Goal: Navigation & Orientation: Find specific page/section

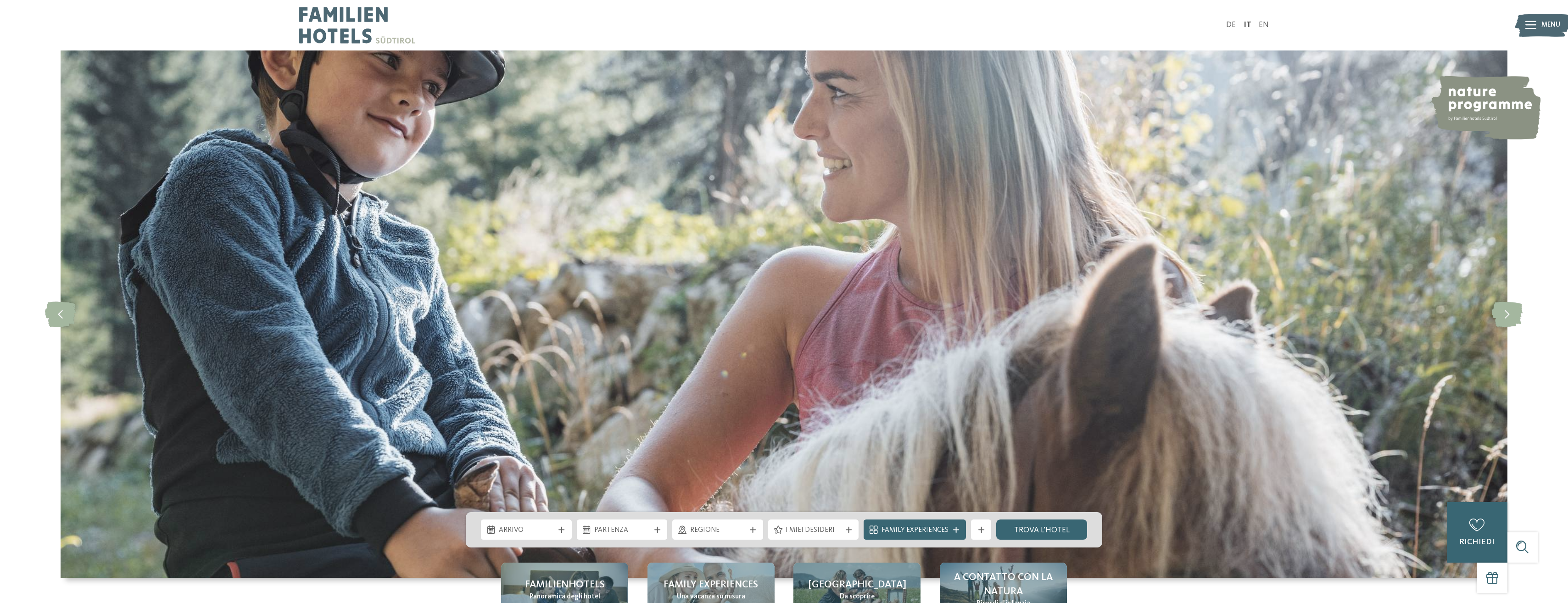
click at [1530, 26] on icon at bounding box center [1531, 26] width 11 height 9
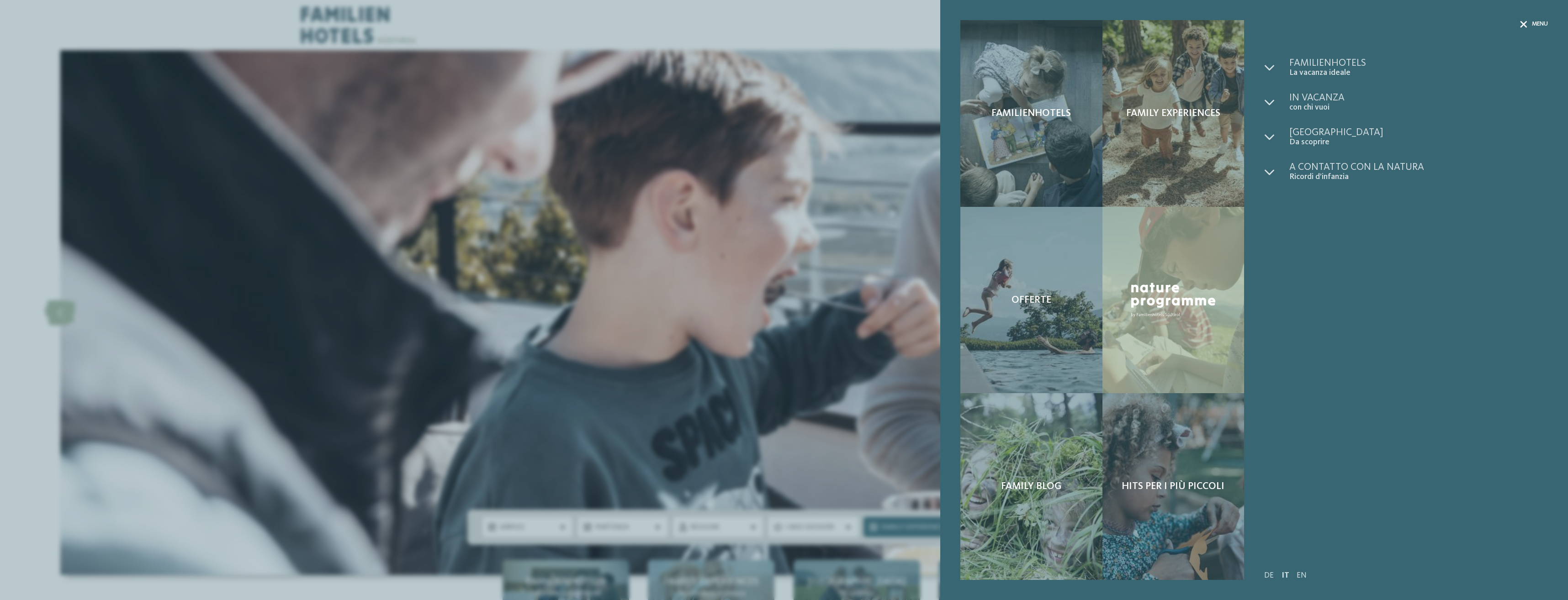
click at [1539, 21] on span "Menu" at bounding box center [1540, 24] width 16 height 9
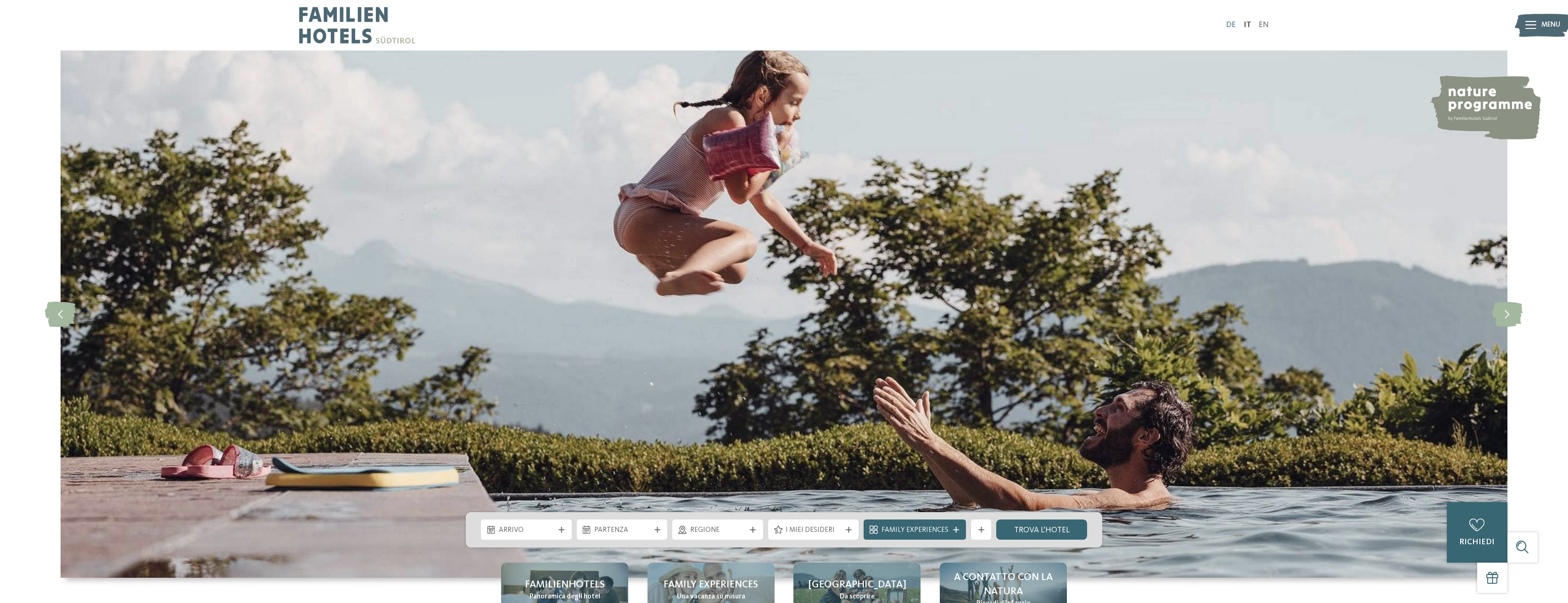
click at [1232, 25] on link "DE" at bounding box center [1231, 25] width 10 height 8
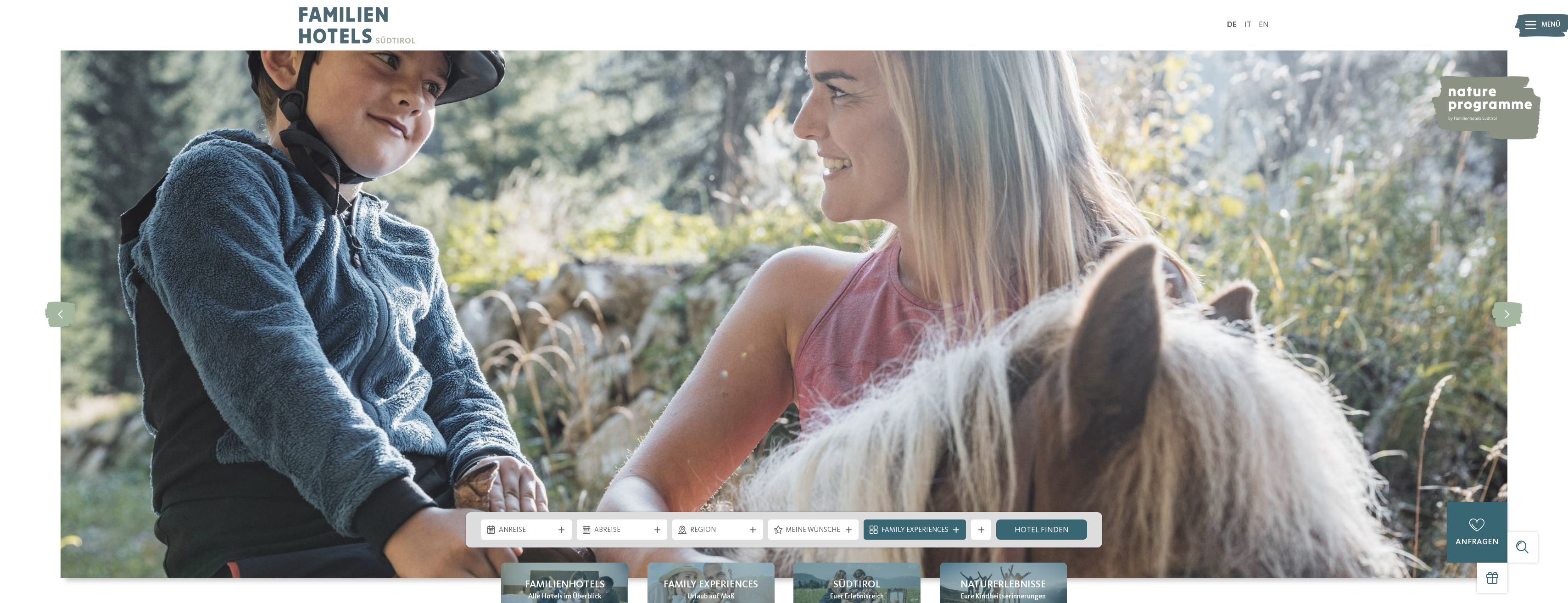
click at [1525, 26] on icon at bounding box center [1531, 26] width 11 height 9
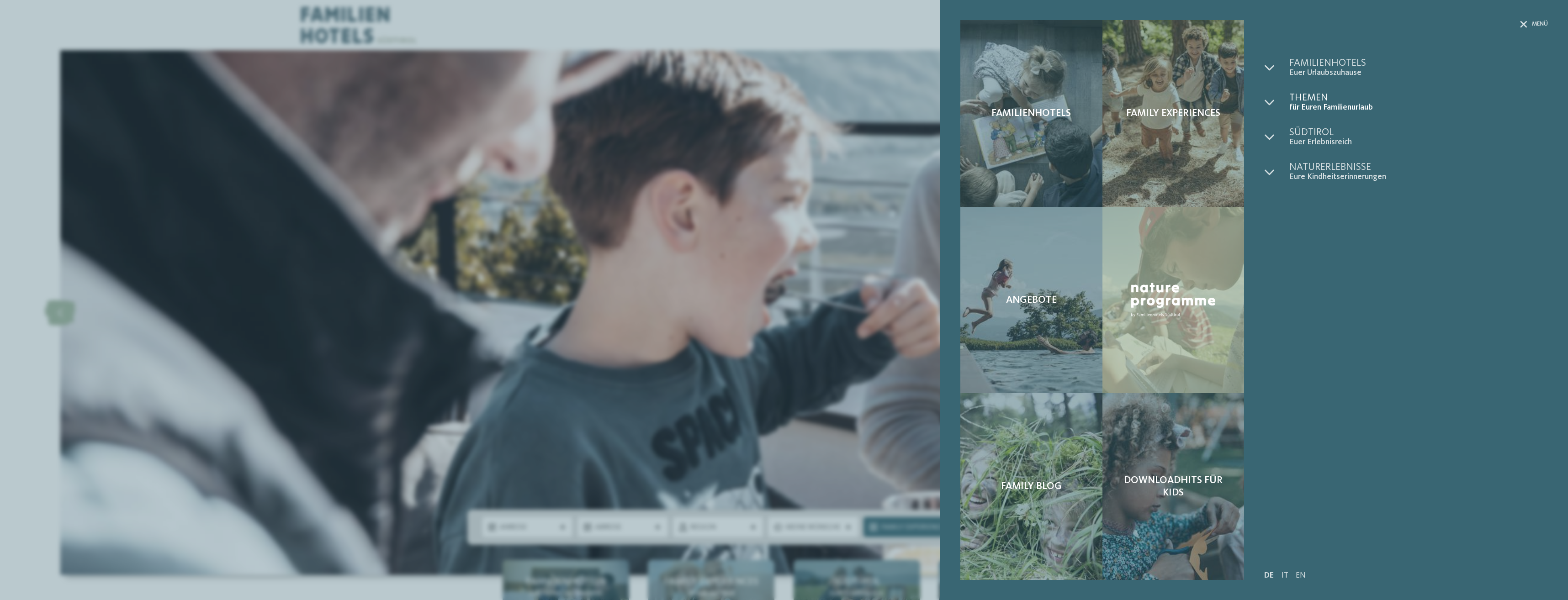
click at [1298, 105] on span "für Euren Familienurlaub" at bounding box center [1418, 108] width 259 height 10
click at [1307, 97] on span "Themen" at bounding box center [1418, 97] width 259 height 10
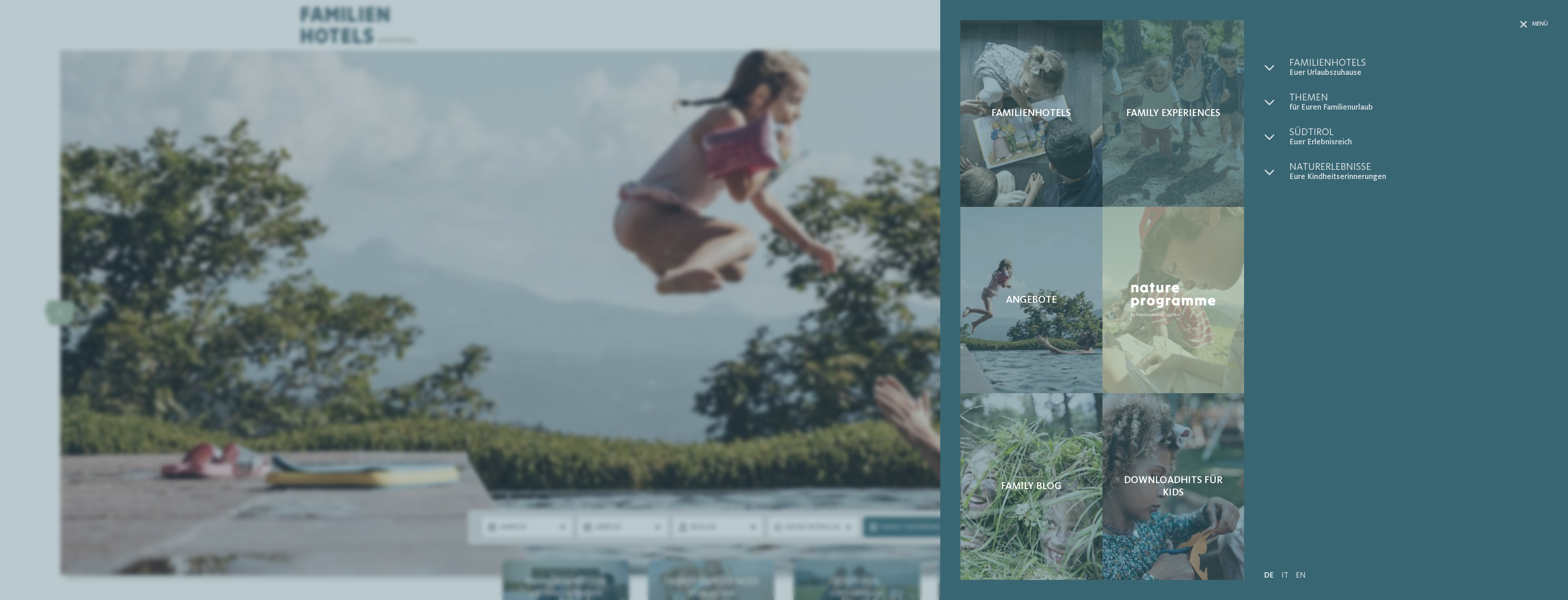
click at [1163, 113] on span "Family Experiences" at bounding box center [1173, 113] width 94 height 12
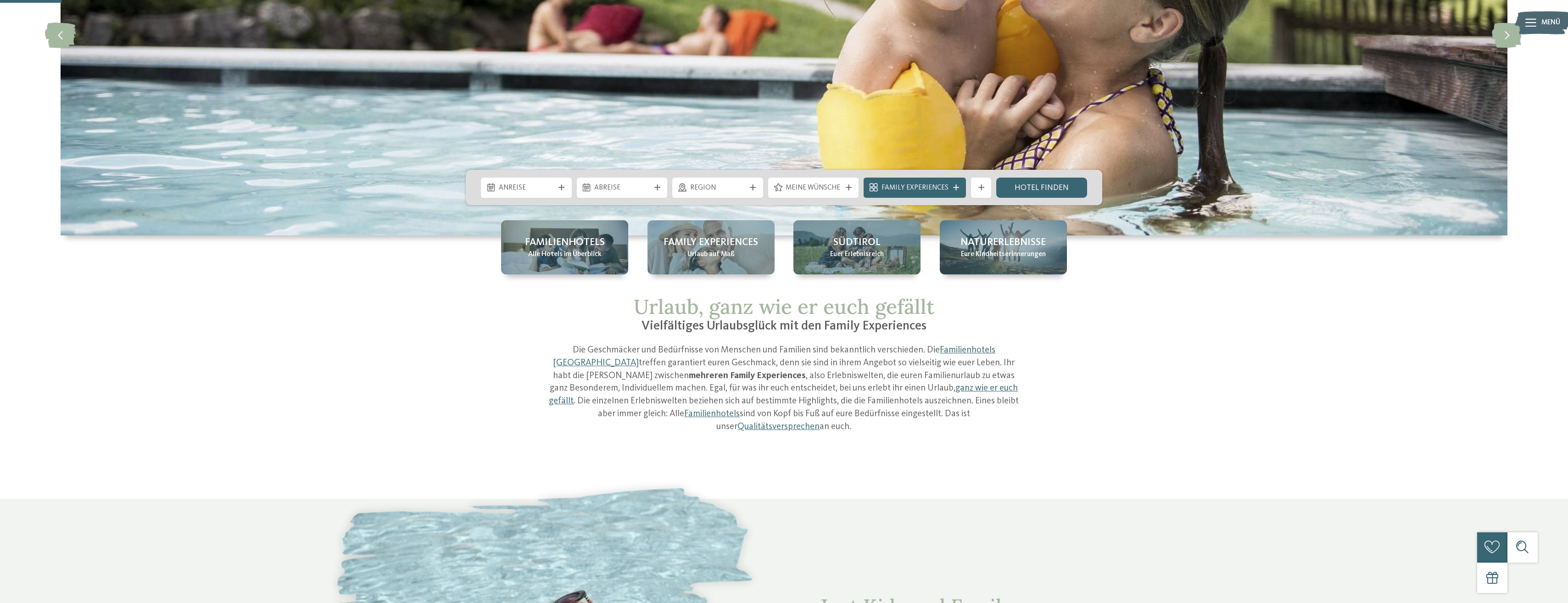
scroll to position [229, 0]
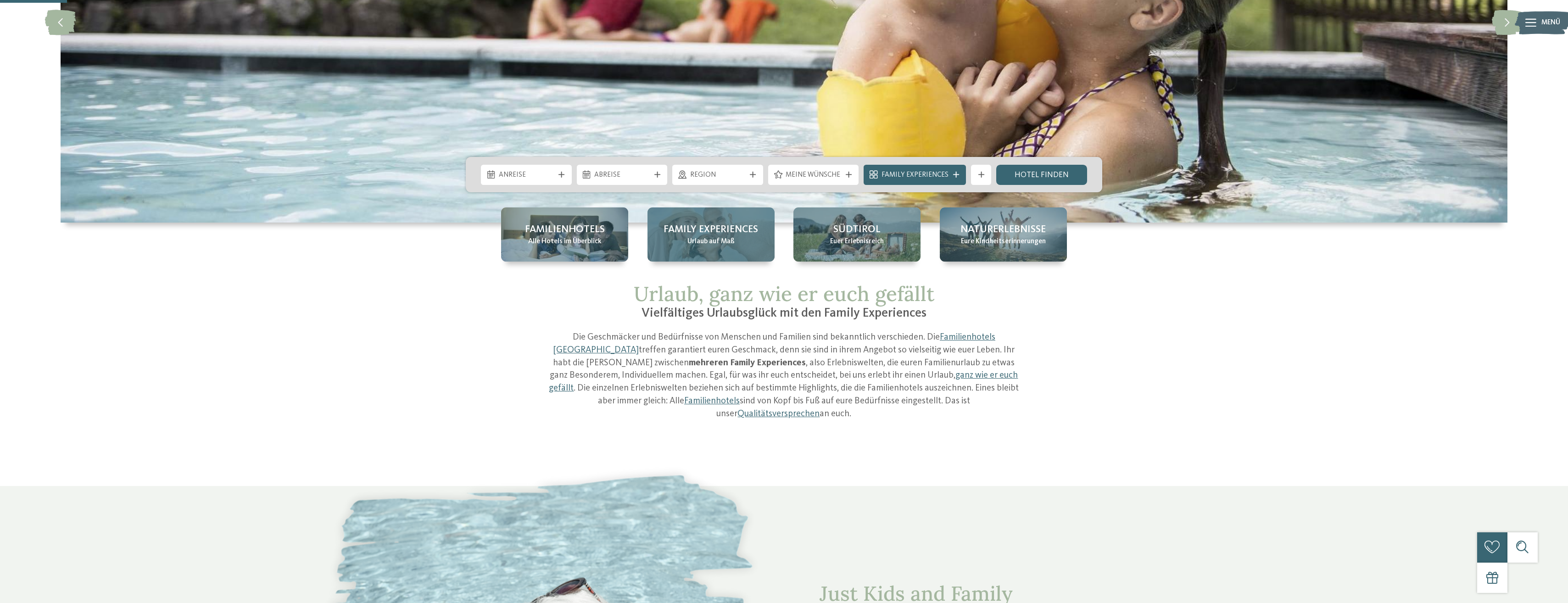
click at [697, 227] on span "Family Experiences" at bounding box center [710, 229] width 95 height 14
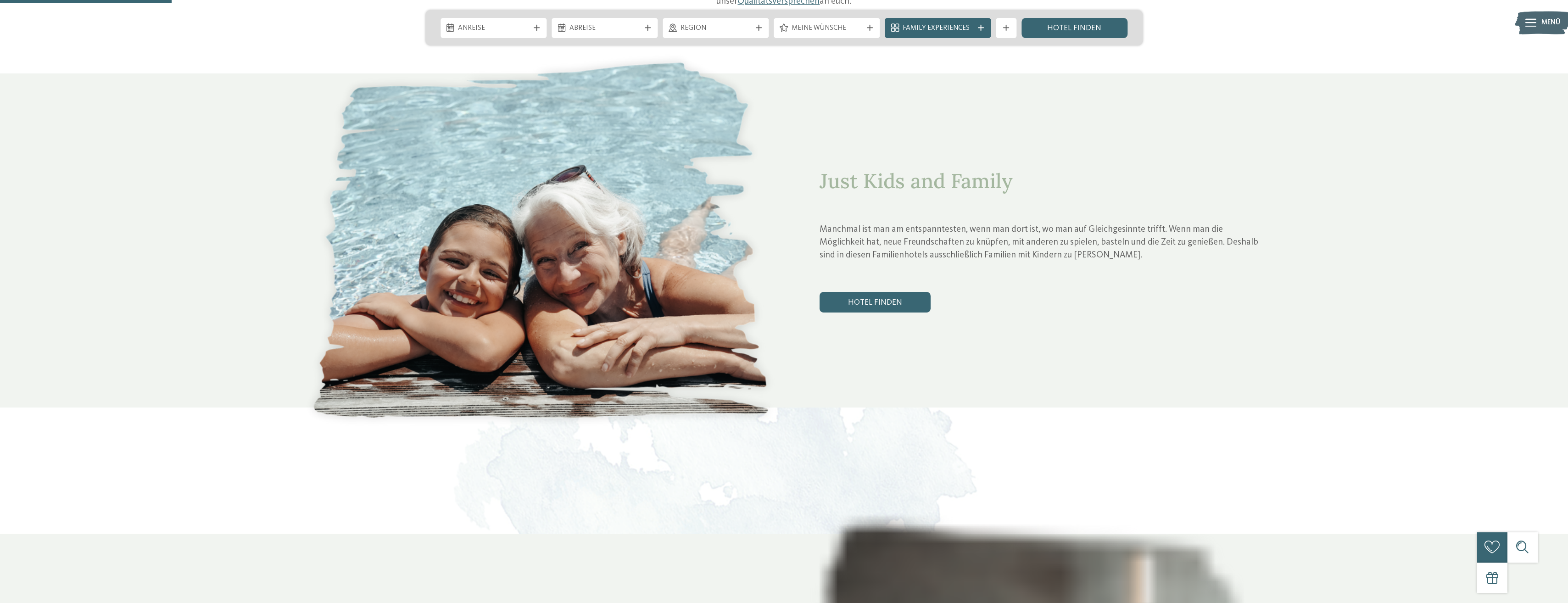
scroll to position [643, 0]
click at [874, 292] on link "Hotel finden" at bounding box center [875, 302] width 111 height 20
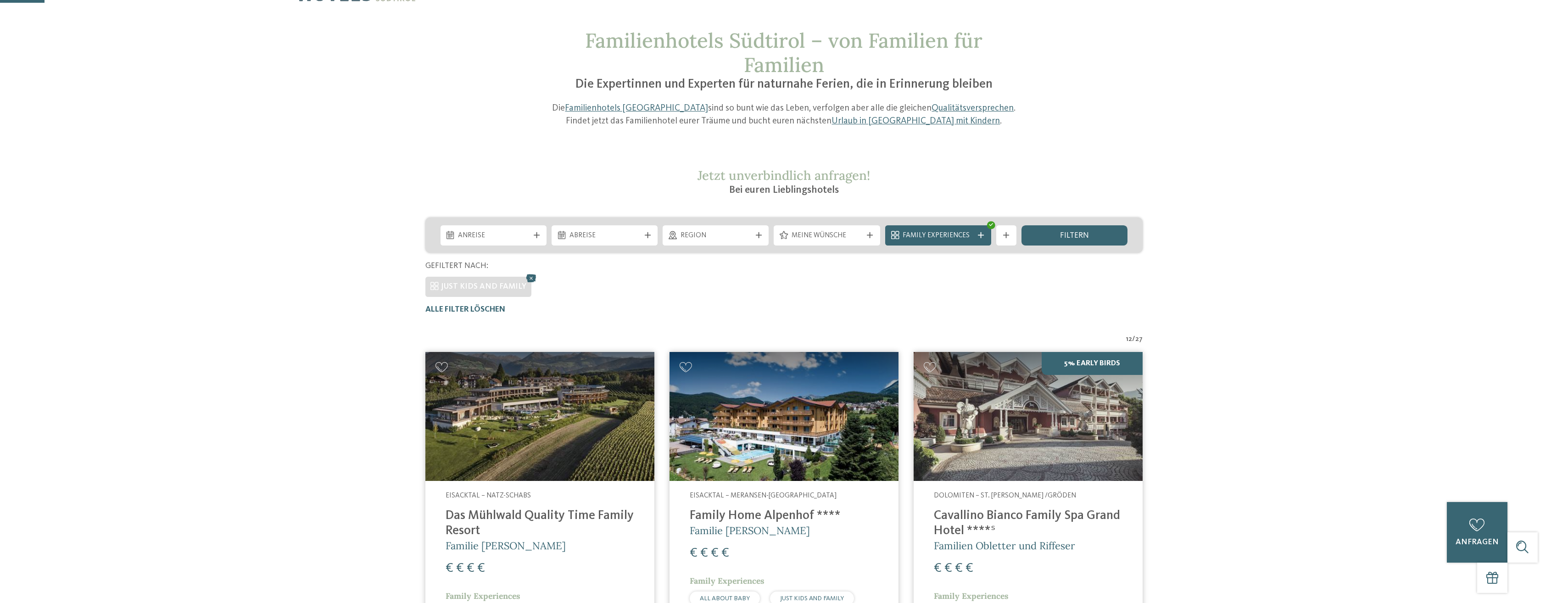
scroll to position [28, 0]
